Goal: Transaction & Acquisition: Purchase product/service

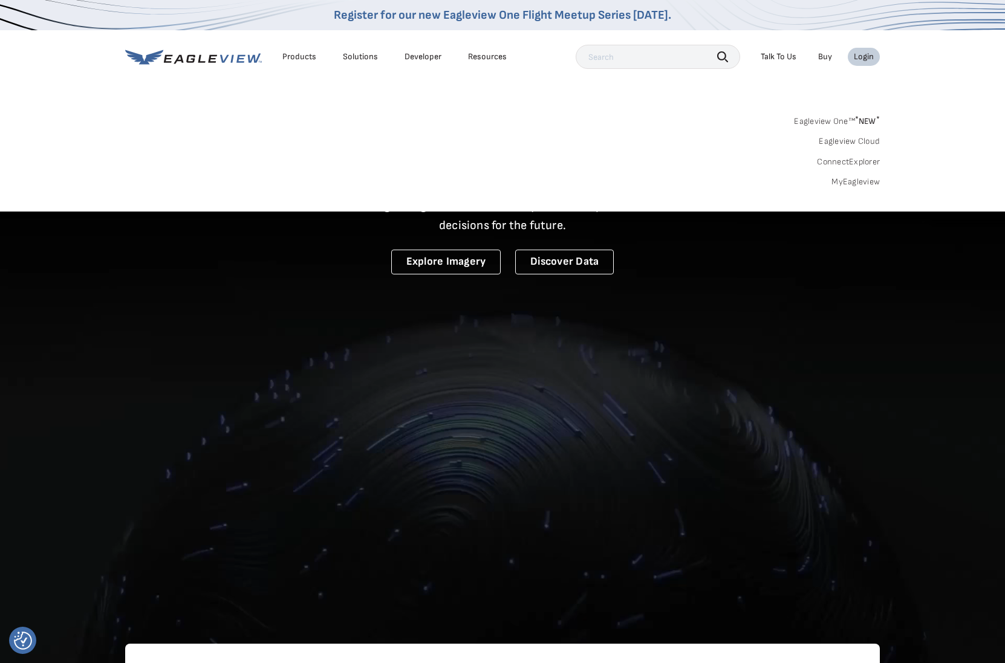
click at [860, 178] on link "MyEagleview" at bounding box center [855, 182] width 48 height 11
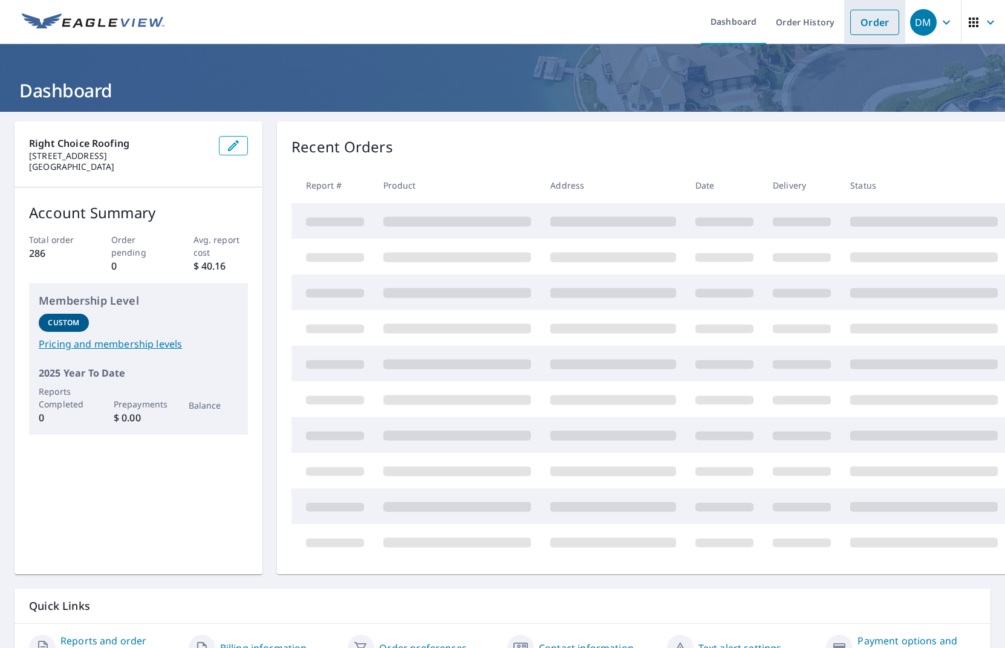
click at [882, 22] on link "Order" at bounding box center [874, 22] width 49 height 25
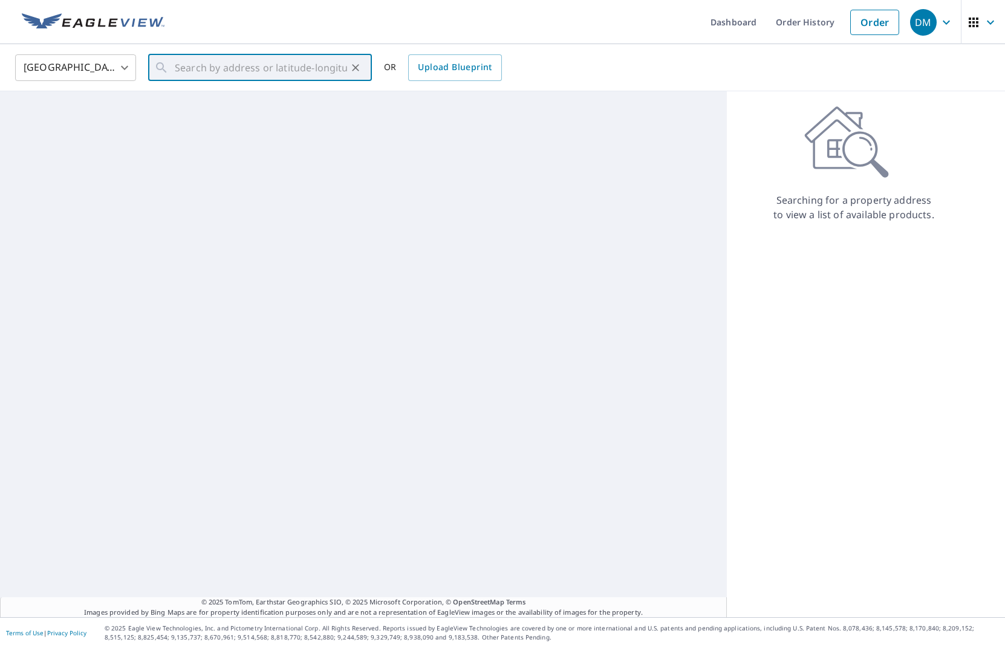
click at [202, 65] on input "text" at bounding box center [261, 68] width 172 height 34
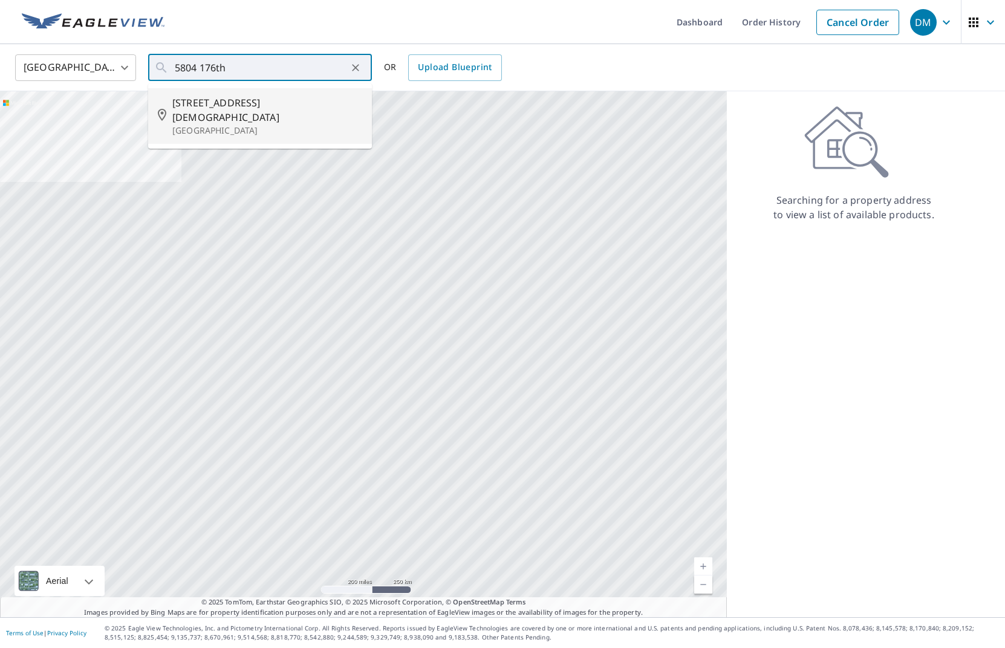
click at [202, 102] on span "5804 176th St SW" at bounding box center [267, 110] width 190 height 29
type input "5804 176th St SW Lynnwood, WA 98037"
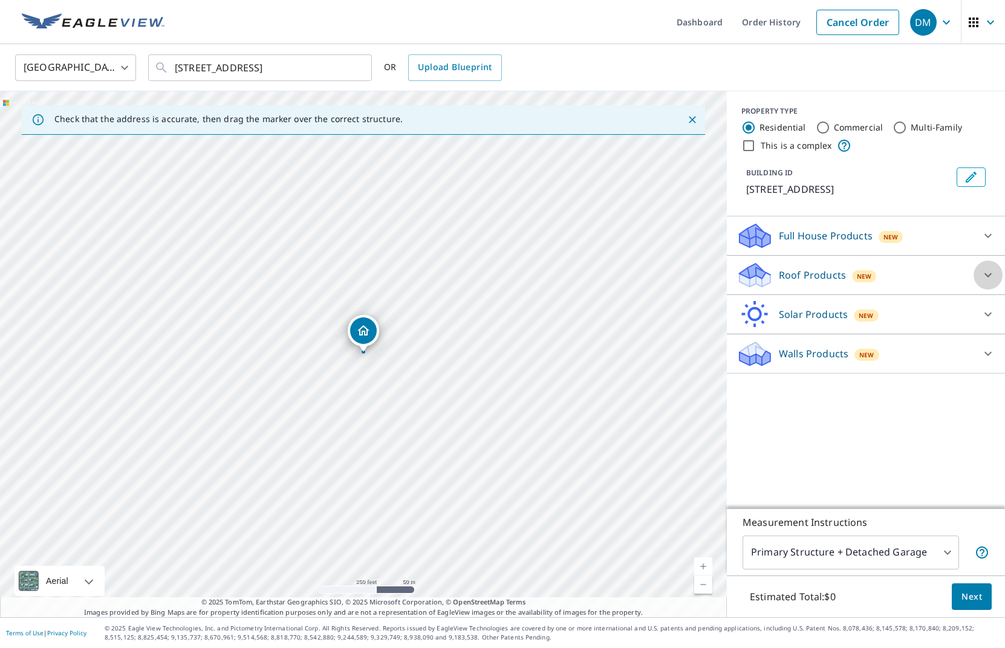
click at [989, 273] on icon at bounding box center [988, 275] width 15 height 15
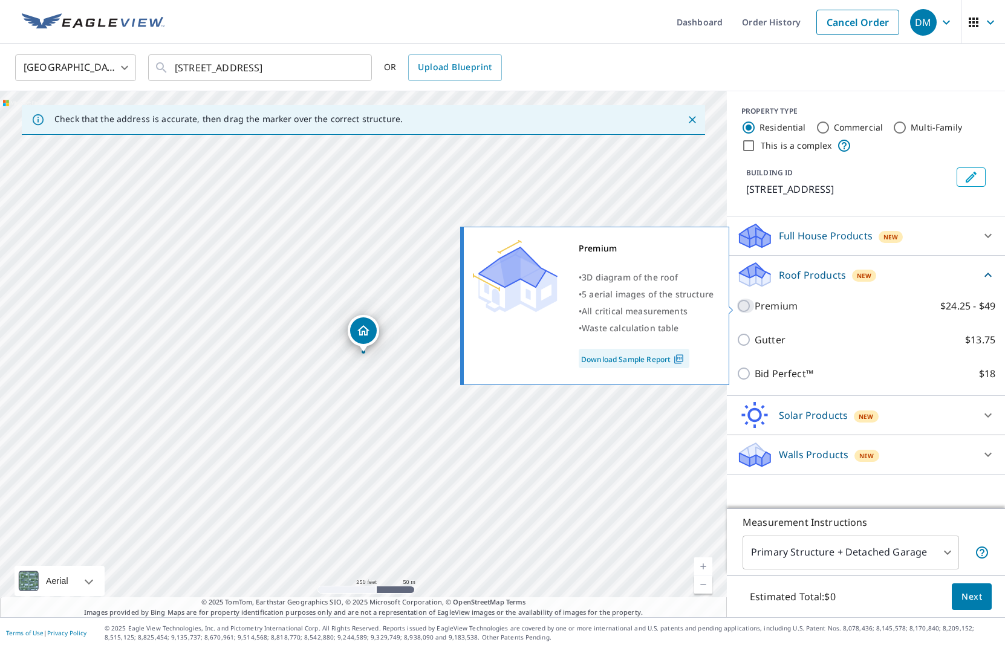
click at [746, 307] on input "Premium $24.25 - $49" at bounding box center [745, 306] width 18 height 15
checkbox input "true"
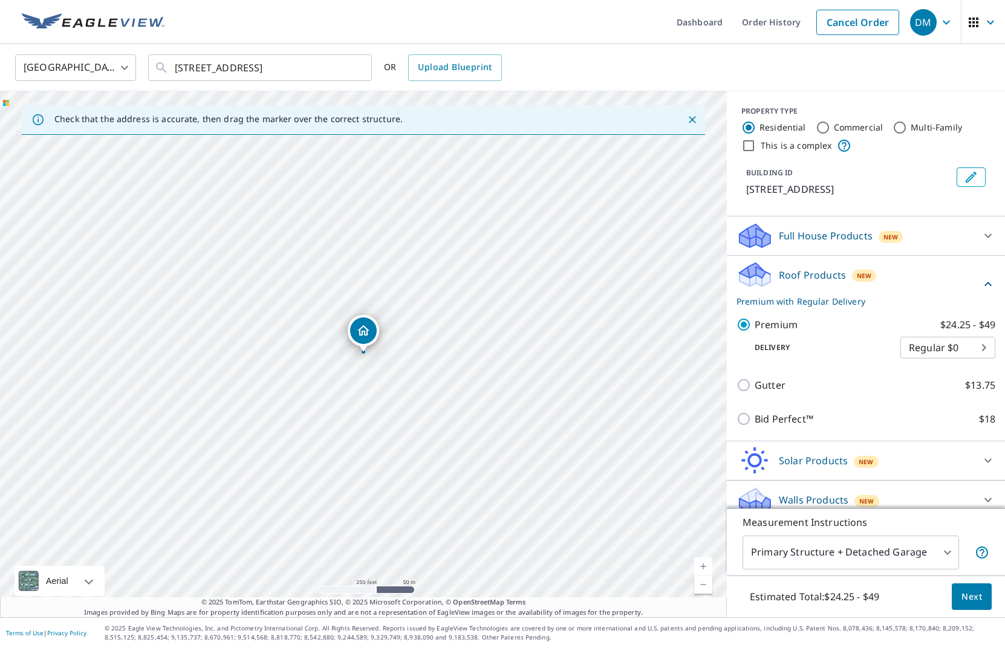
click at [973, 593] on span "Next" at bounding box center [971, 597] width 21 height 15
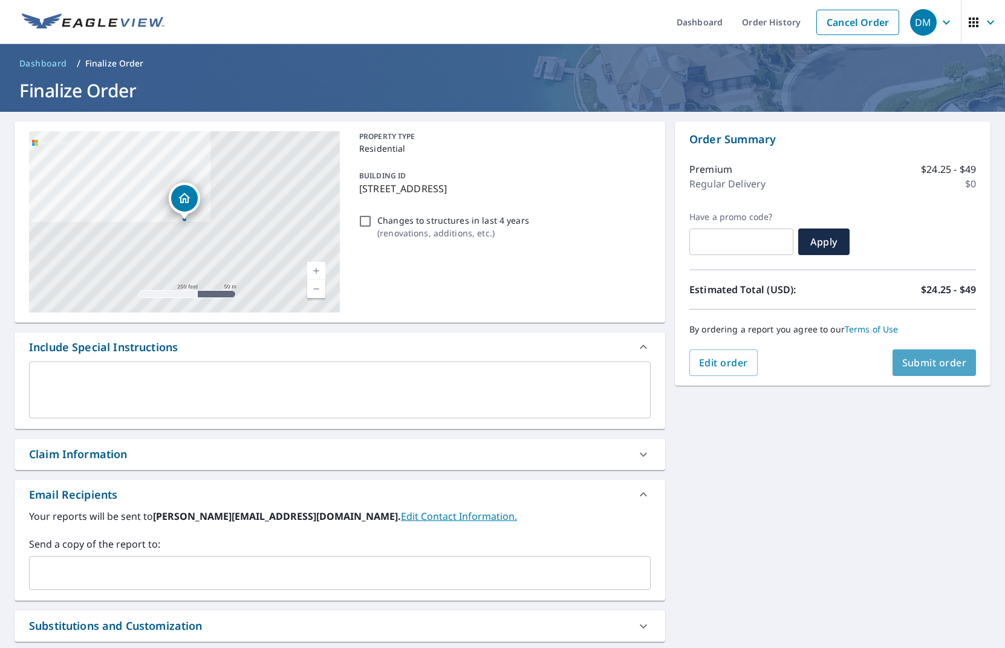
click at [920, 365] on span "Submit order" at bounding box center [934, 362] width 65 height 13
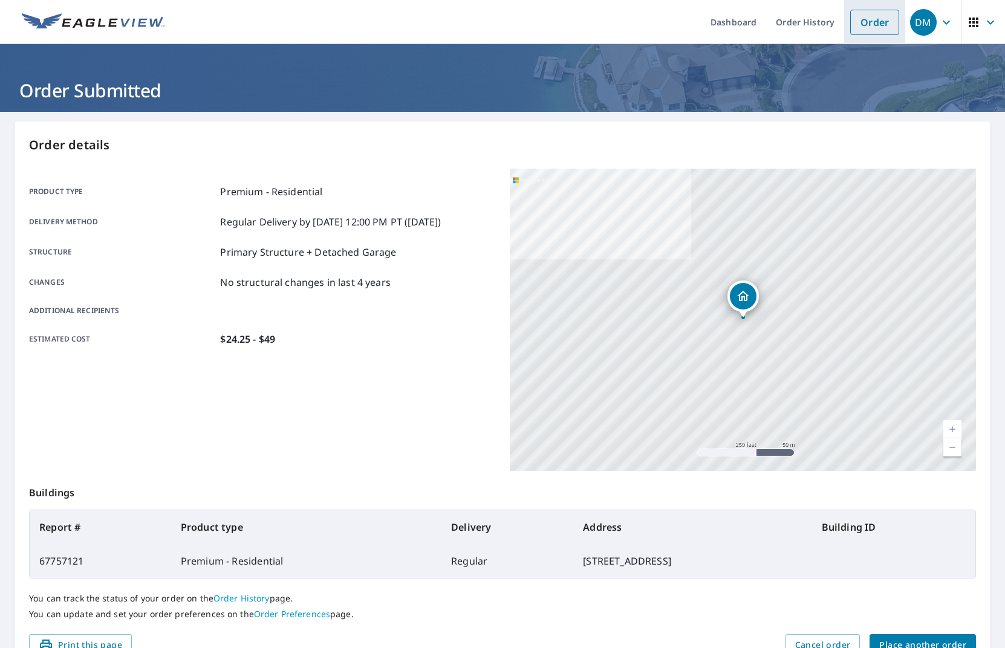
click at [879, 21] on link "Order" at bounding box center [874, 22] width 49 height 25
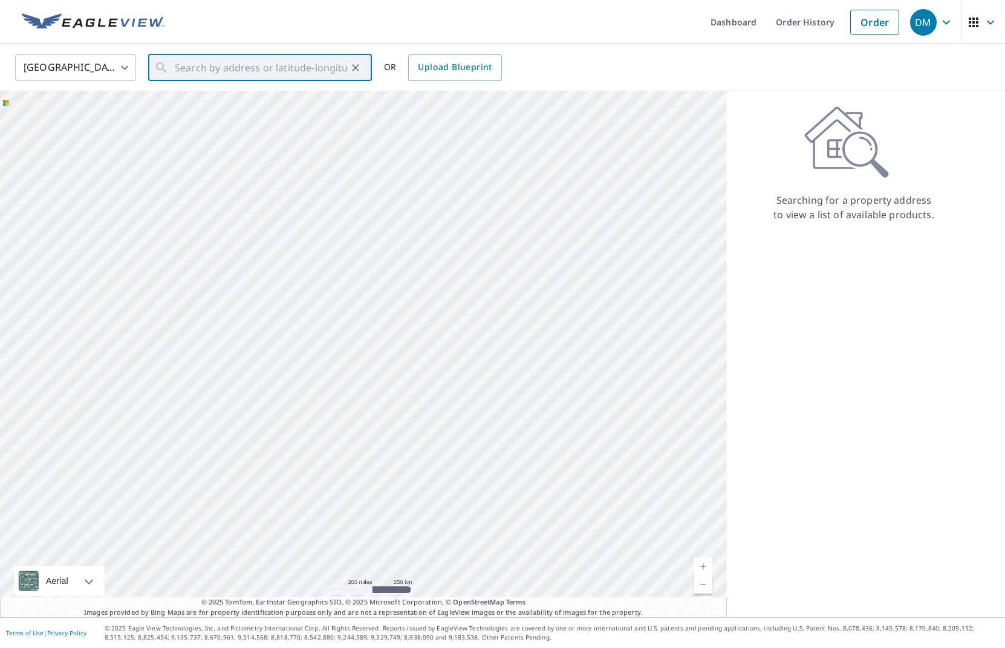
click at [267, 79] on input "text" at bounding box center [261, 68] width 172 height 34
click at [213, 100] on span "7649 Ne 125th St" at bounding box center [267, 103] width 190 height 15
type input "7649 Ne 125th St Kirkland, WA 98034"
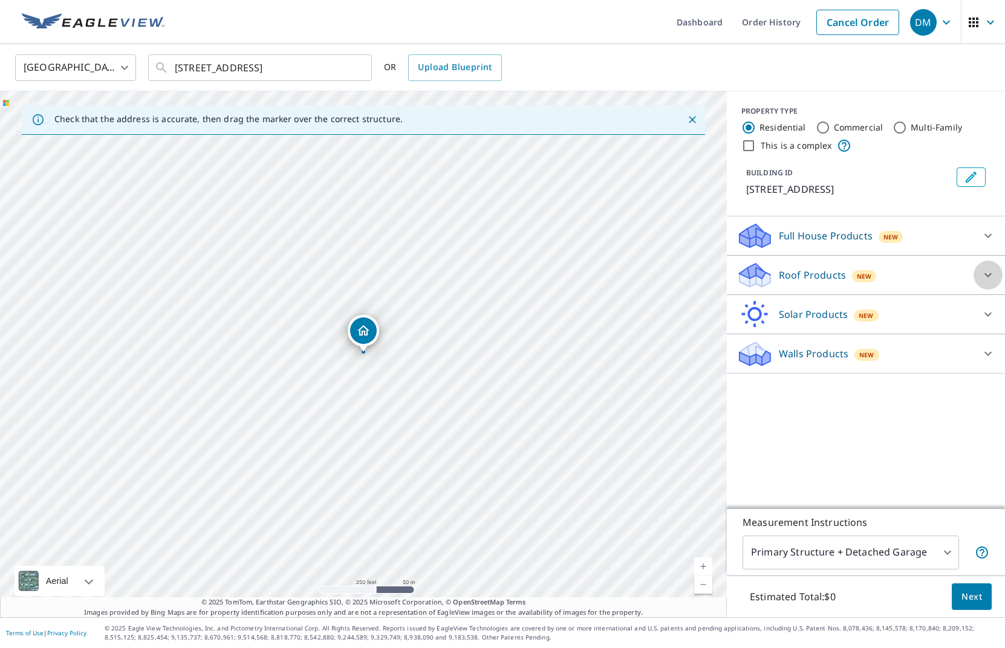
click at [989, 273] on icon at bounding box center [988, 275] width 15 height 15
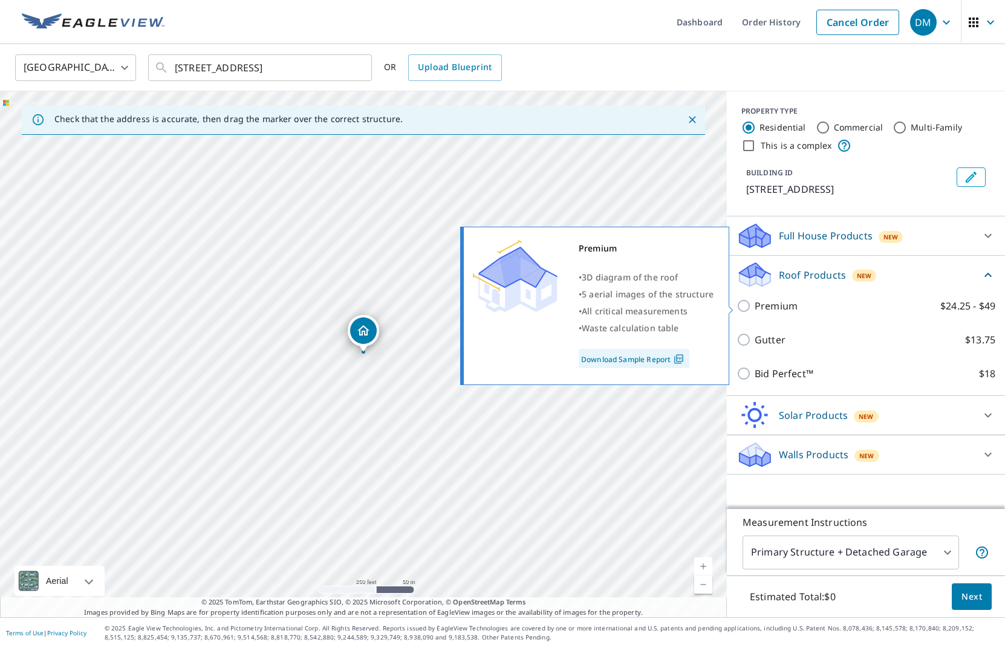
click at [743, 304] on input "Premium $24.25 - $49" at bounding box center [745, 306] width 18 height 15
checkbox input "true"
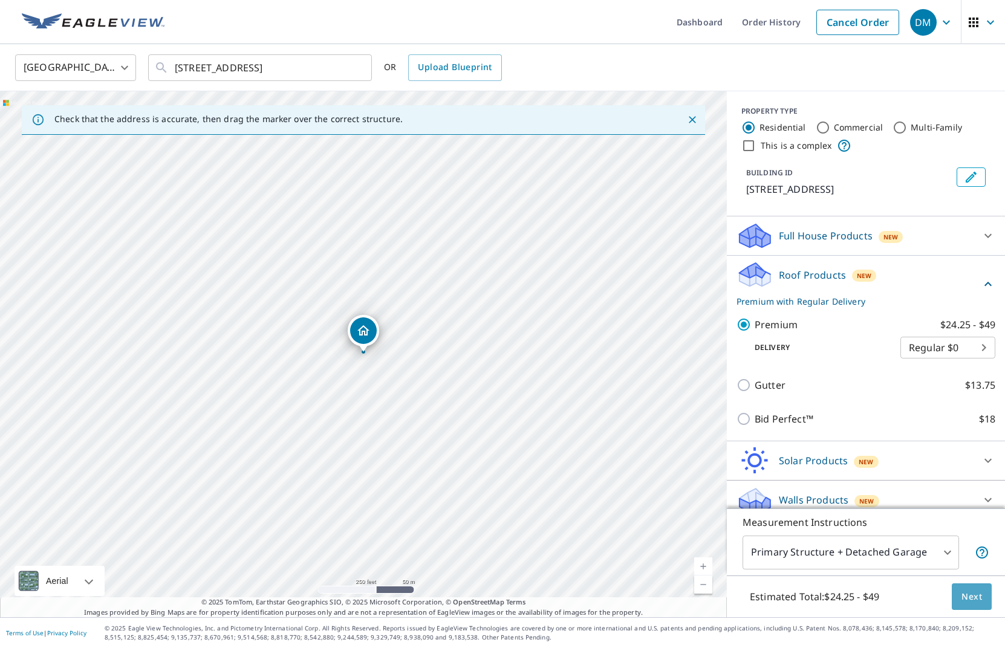
click at [975, 600] on span "Next" at bounding box center [971, 597] width 21 height 15
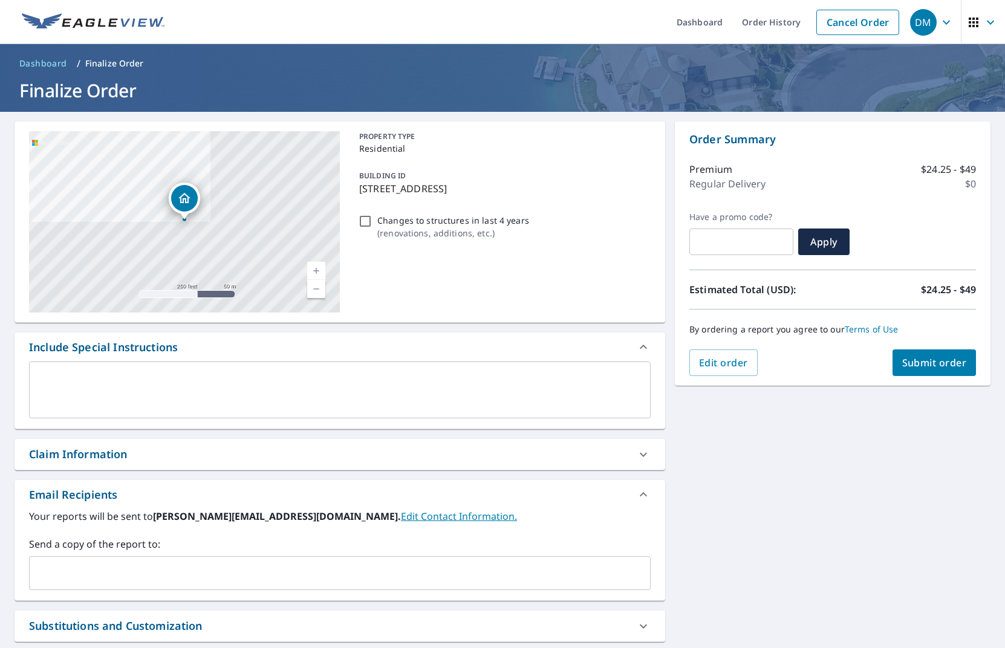
click at [926, 363] on span "Submit order" at bounding box center [934, 362] width 65 height 13
